Goal: Check status: Check status

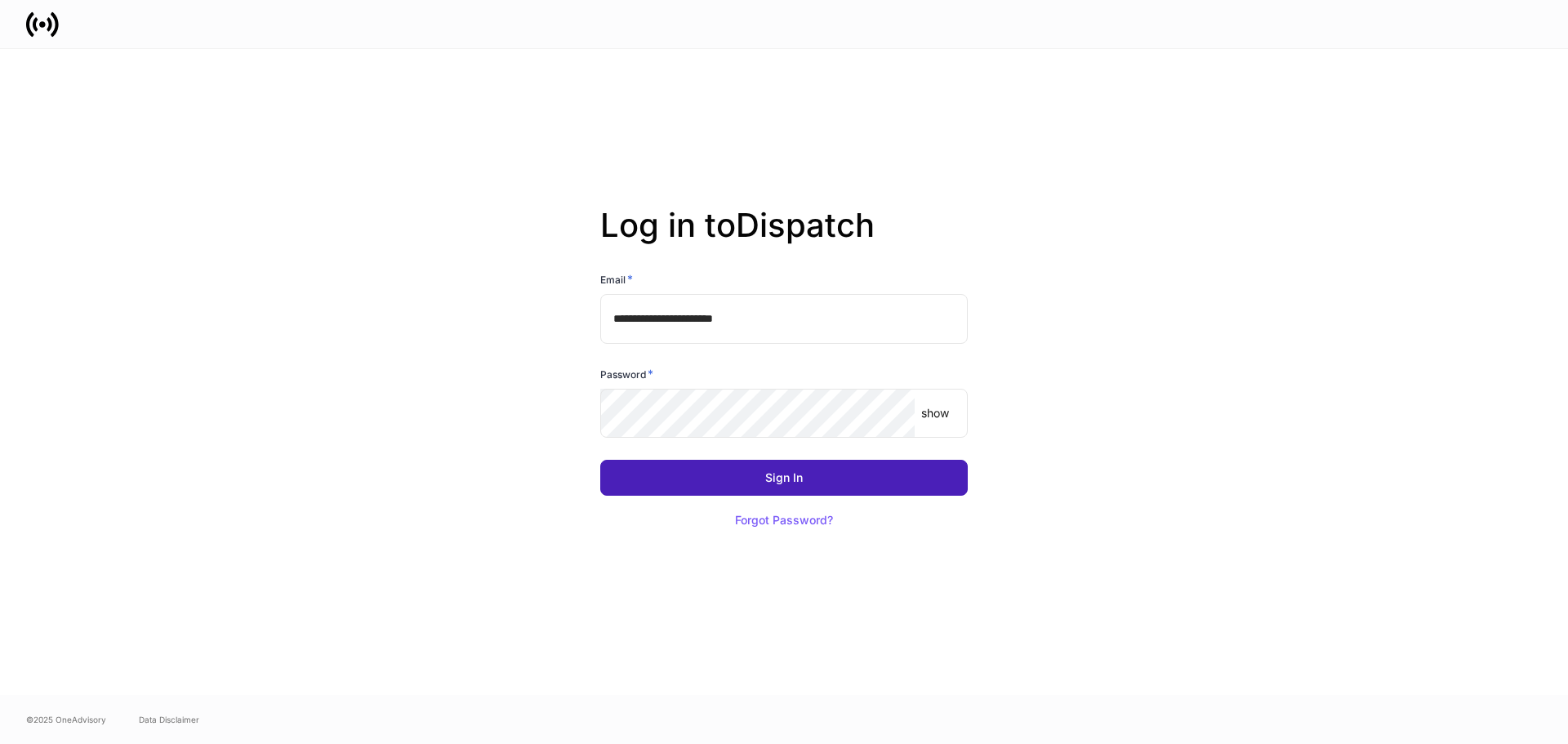
click at [786, 481] on div "Sign In" at bounding box center [784, 478] width 38 height 11
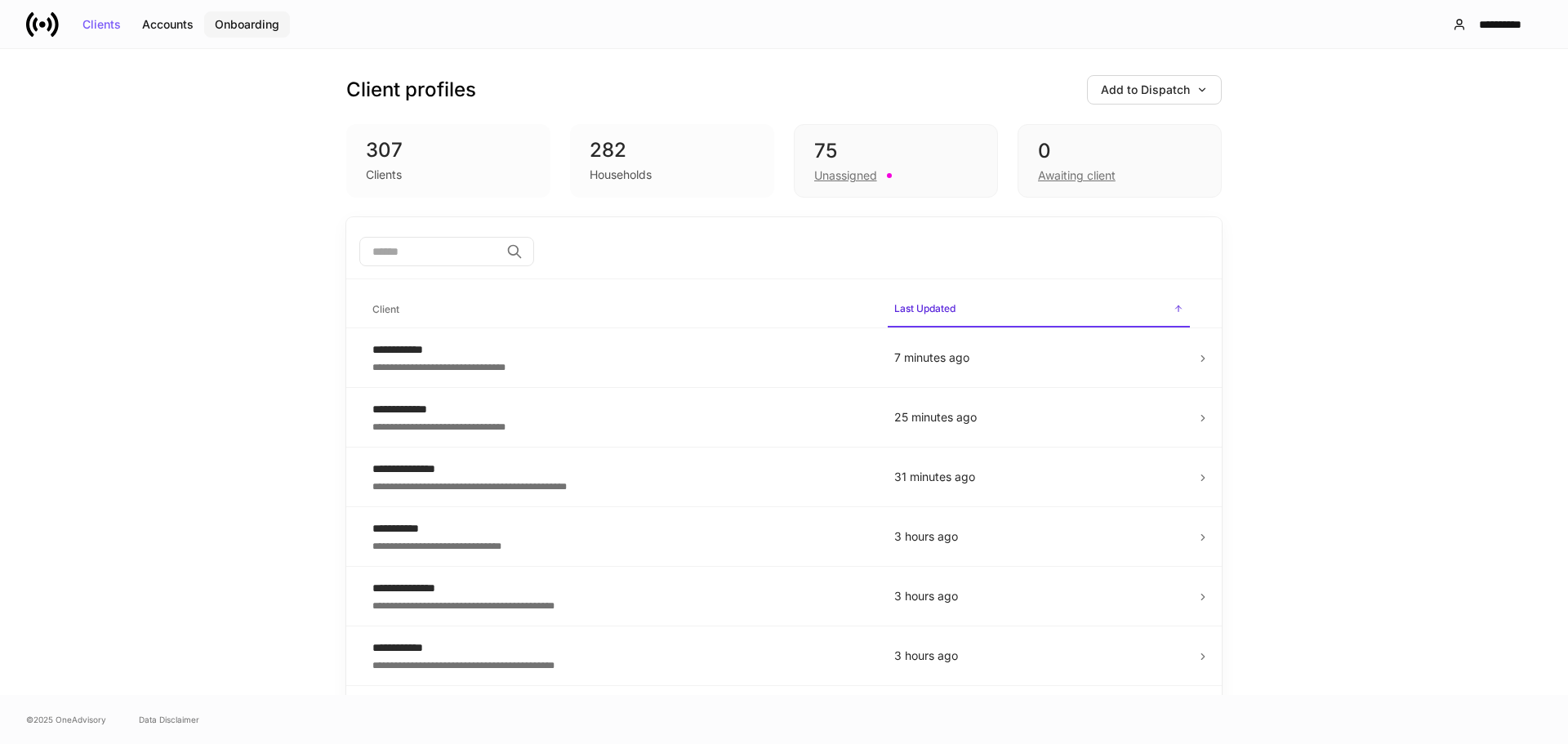
click at [226, 20] on div "Onboarding" at bounding box center [247, 25] width 64 height 11
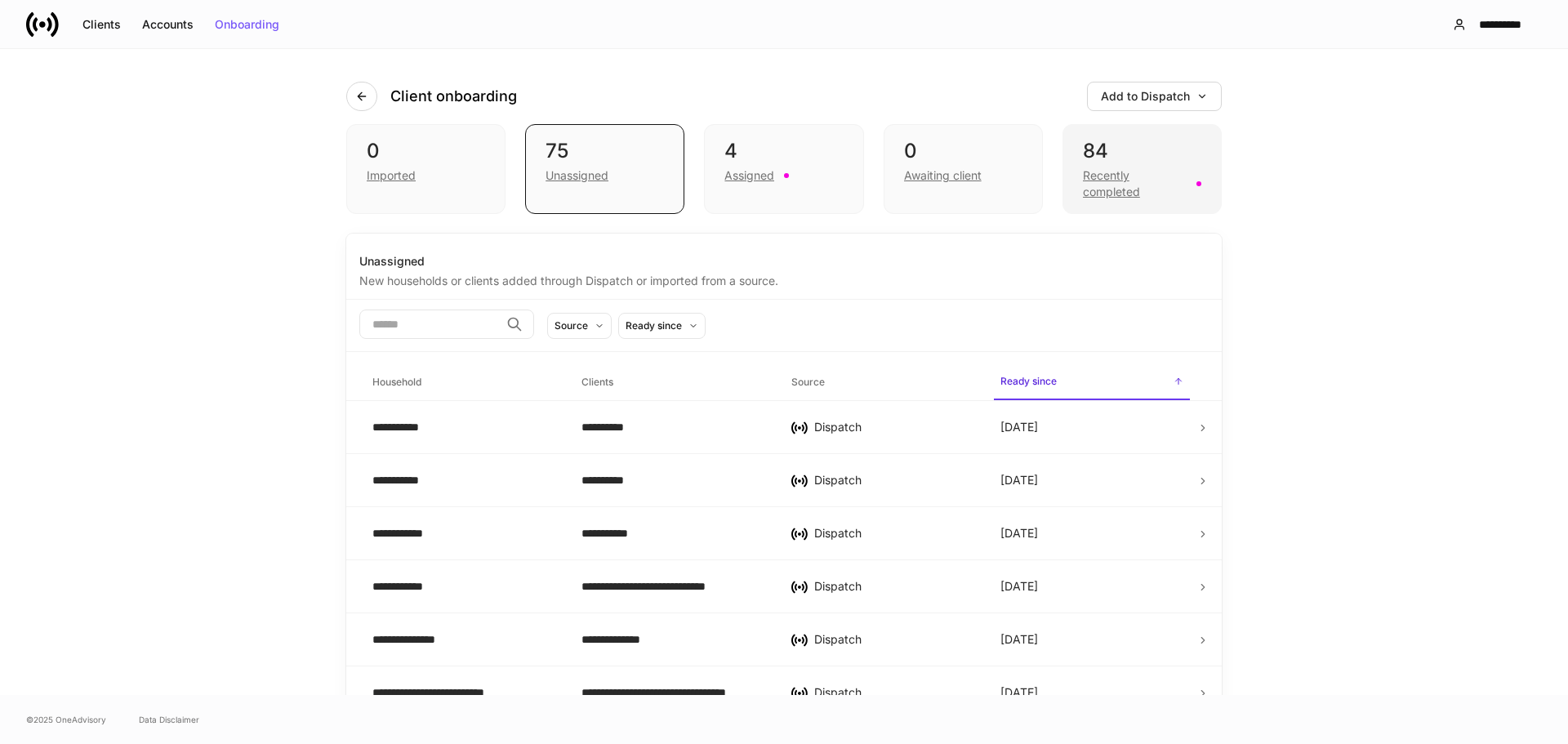
click at [1101, 172] on div "Recently completed" at bounding box center [1134, 184] width 103 height 32
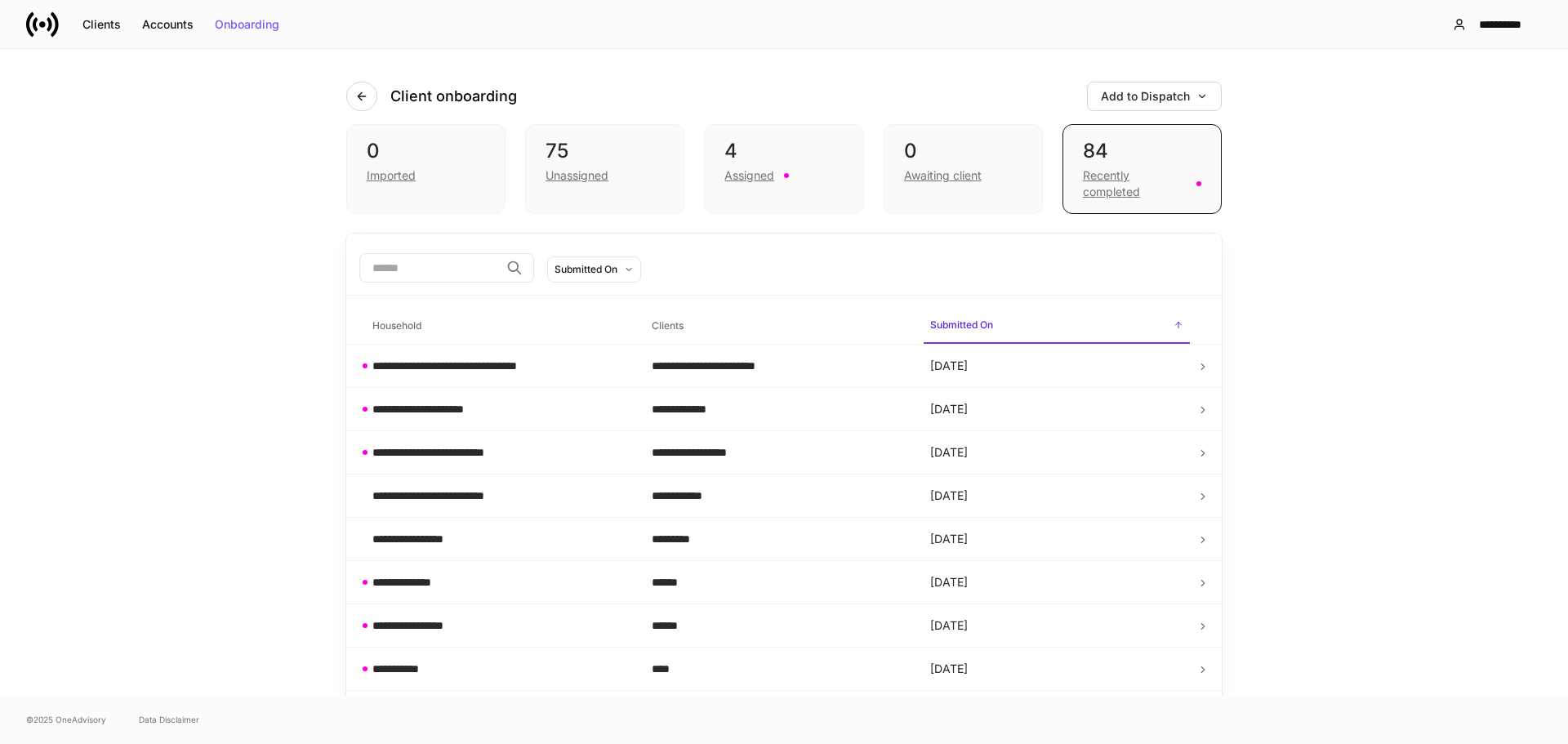
click at [438, 275] on input "search" at bounding box center [429, 267] width 140 height 29
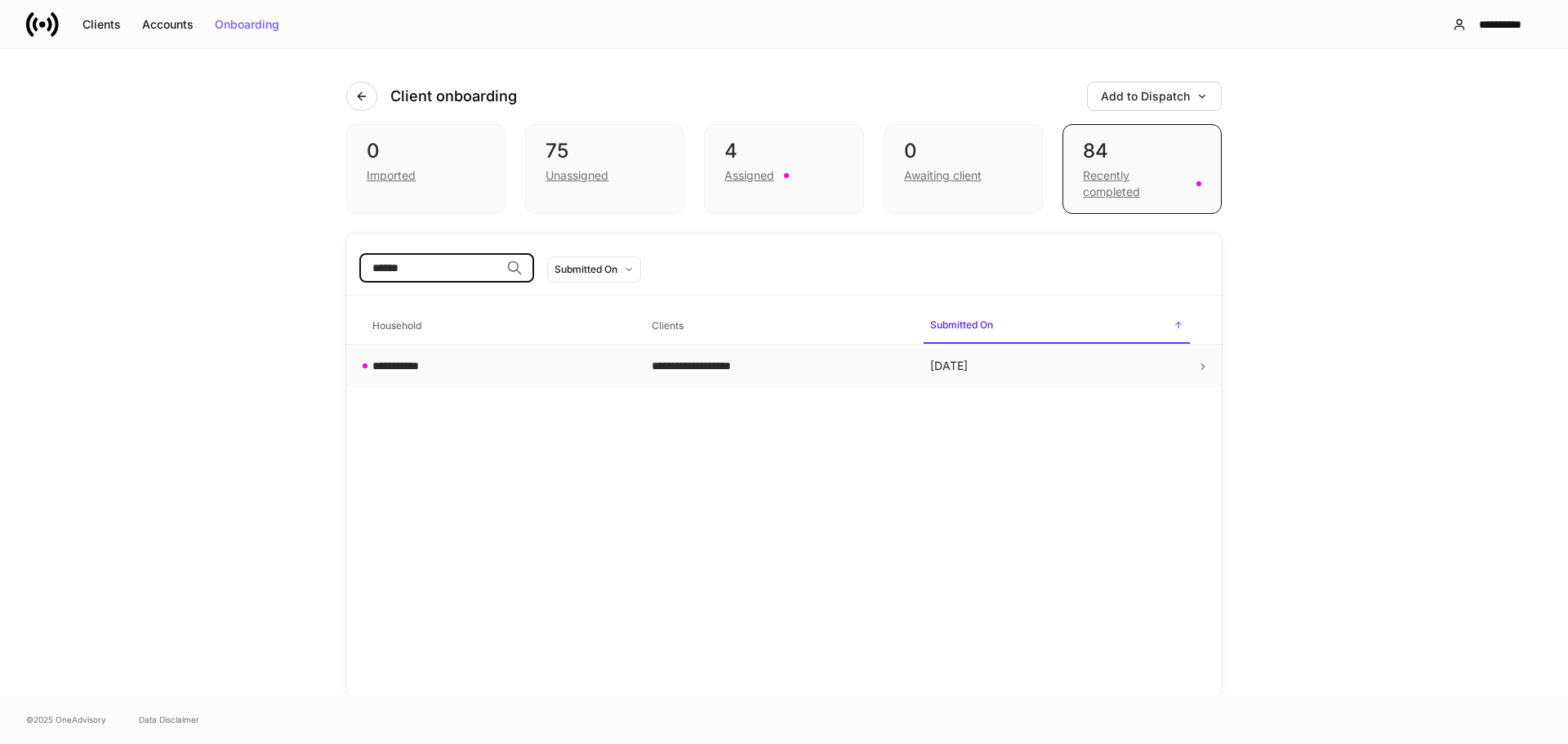
type input "******"
click at [1188, 369] on td "Aug 26" at bounding box center [1057, 367] width 280 height 44
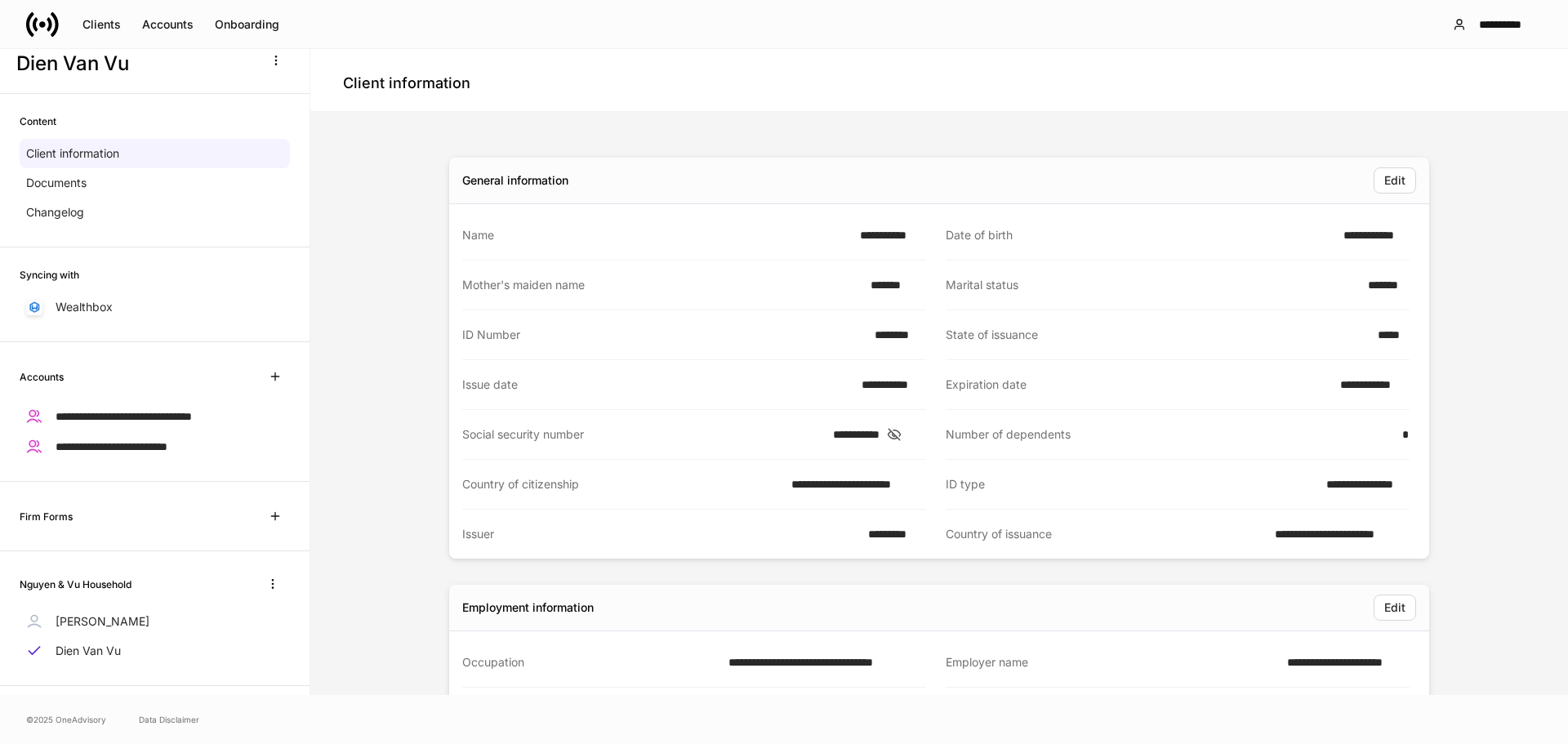
scroll to position [46, 0]
